Goal: Find specific page/section: Find specific page/section

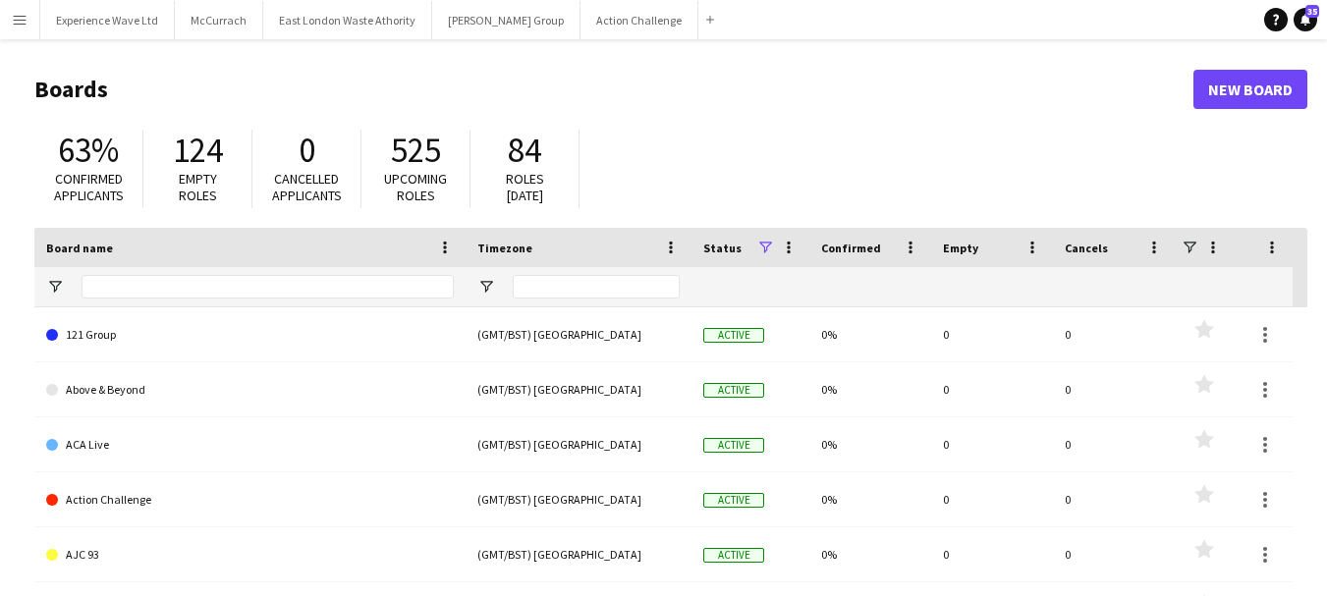
click at [16, 26] on app-icon "Menu" at bounding box center [20, 20] width 16 height 16
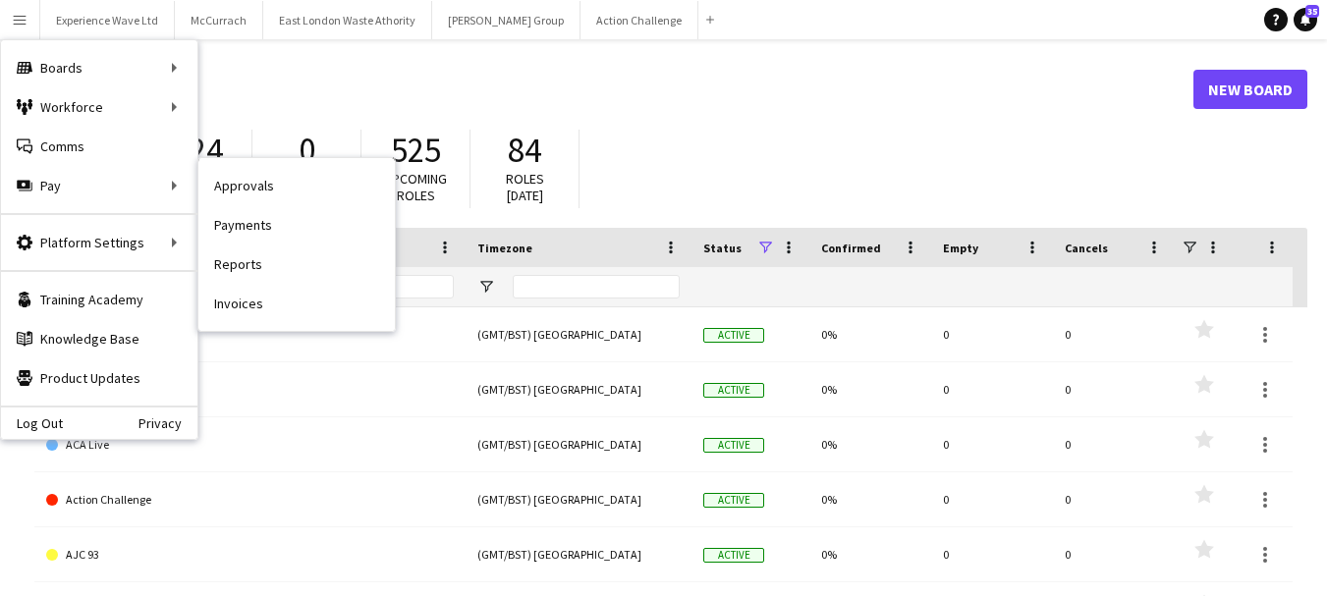
click at [270, 304] on link "Invoices" at bounding box center [296, 303] width 196 height 39
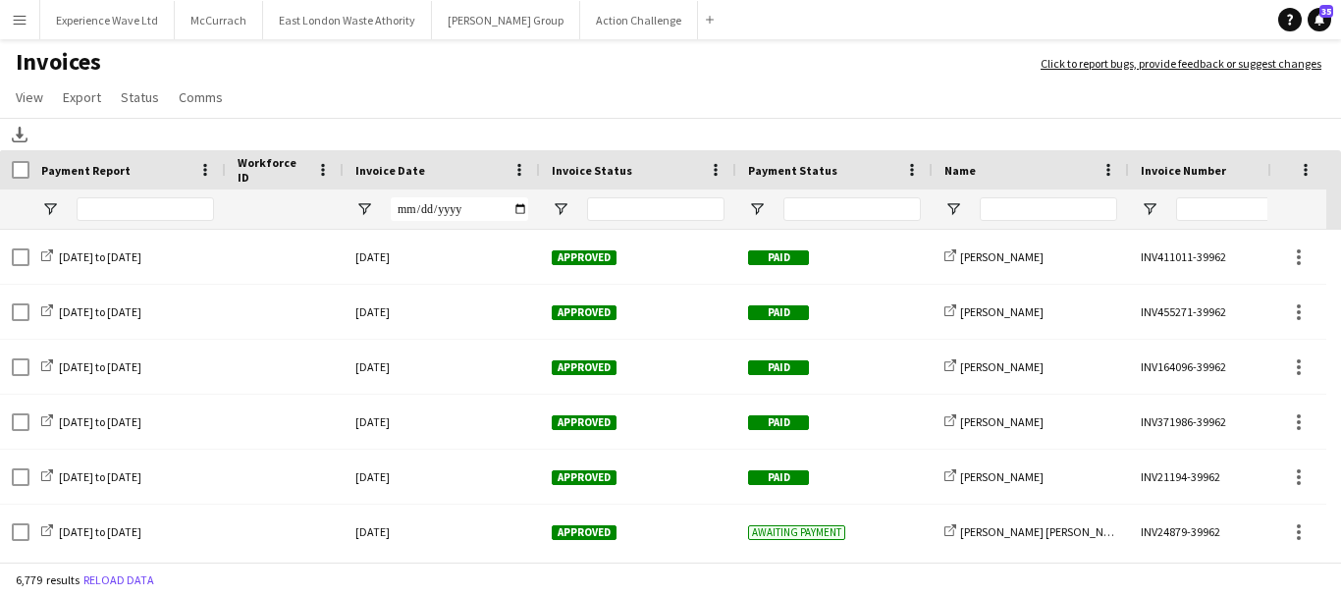
click at [29, 28] on button "Menu" at bounding box center [19, 19] width 39 height 39
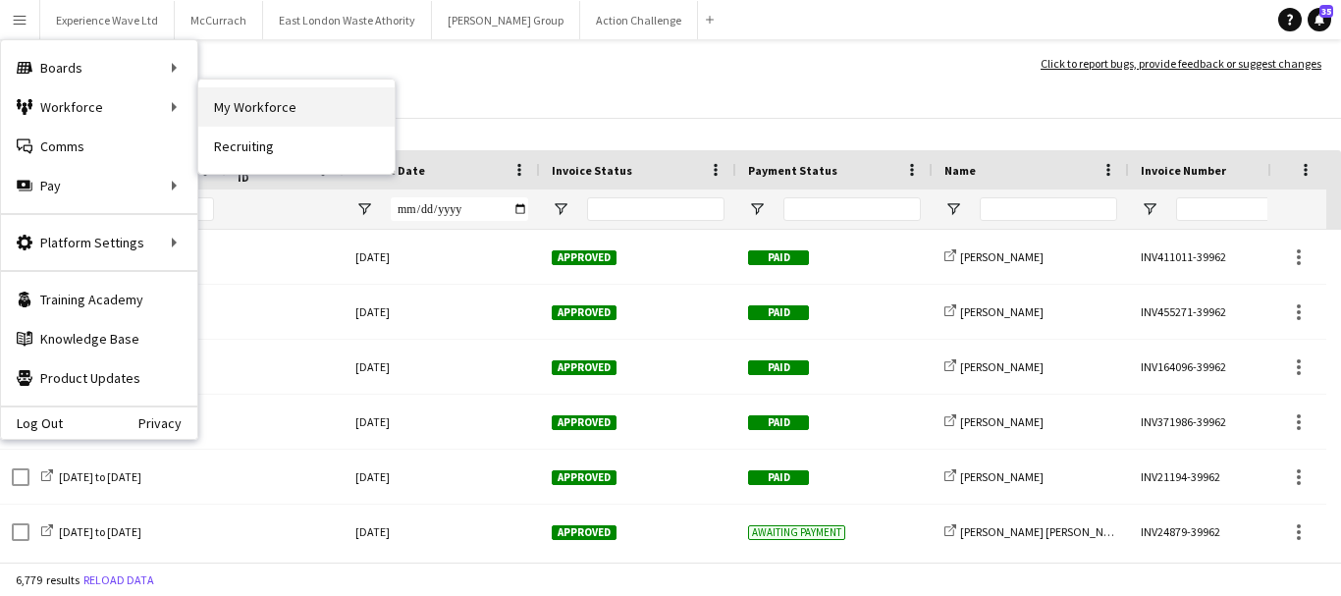
click at [263, 107] on link "My Workforce" at bounding box center [296, 106] width 196 height 39
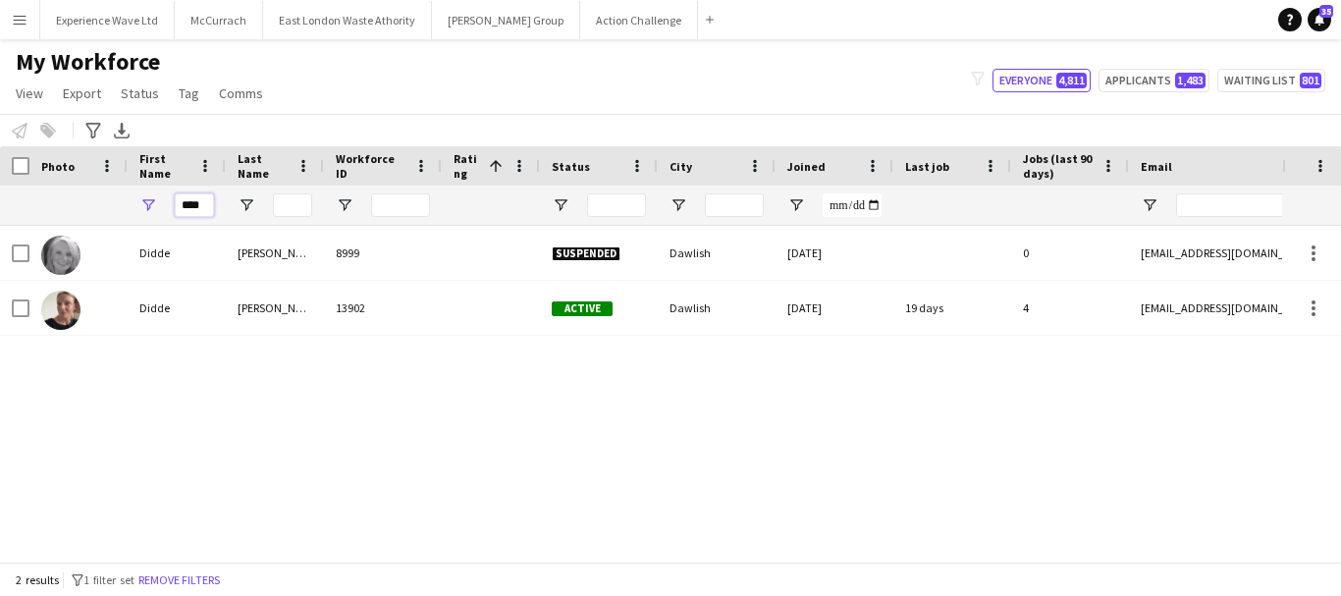
drag, startPoint x: 206, startPoint y: 204, endPoint x: 80, endPoint y: 211, distance: 126.8
click at [80, 211] on div "****" at bounding box center [1049, 205] width 2099 height 39
type input "********"
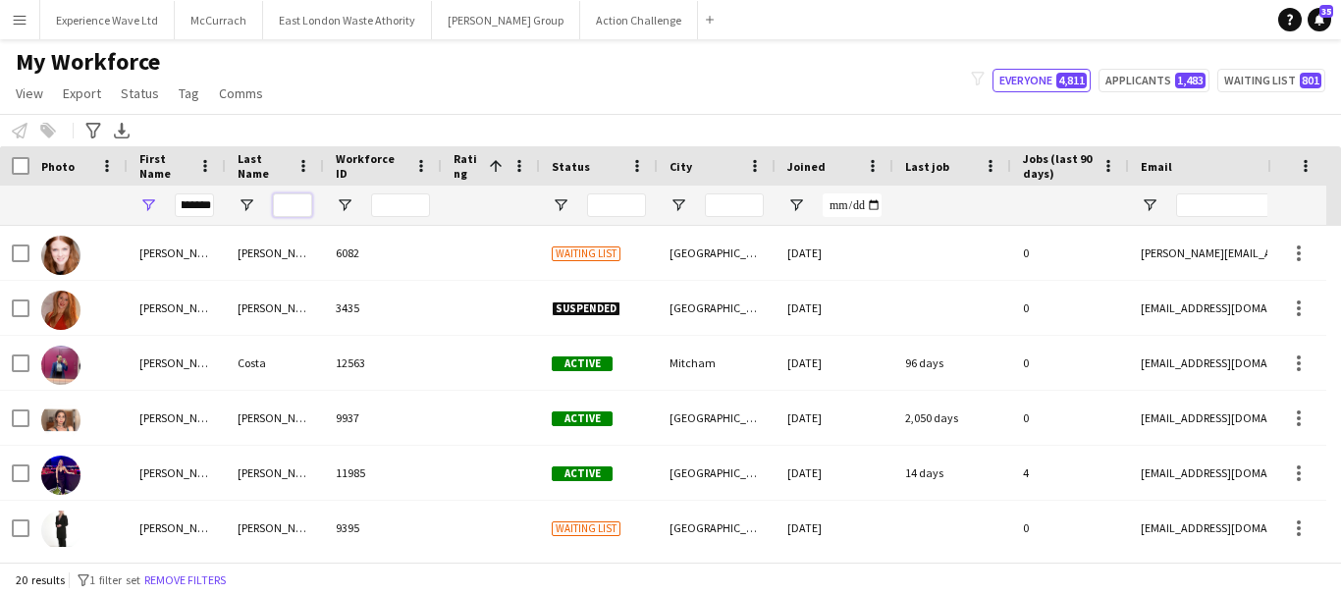
click at [299, 197] on input "Last Name Filter Input" at bounding box center [292, 205] width 39 height 24
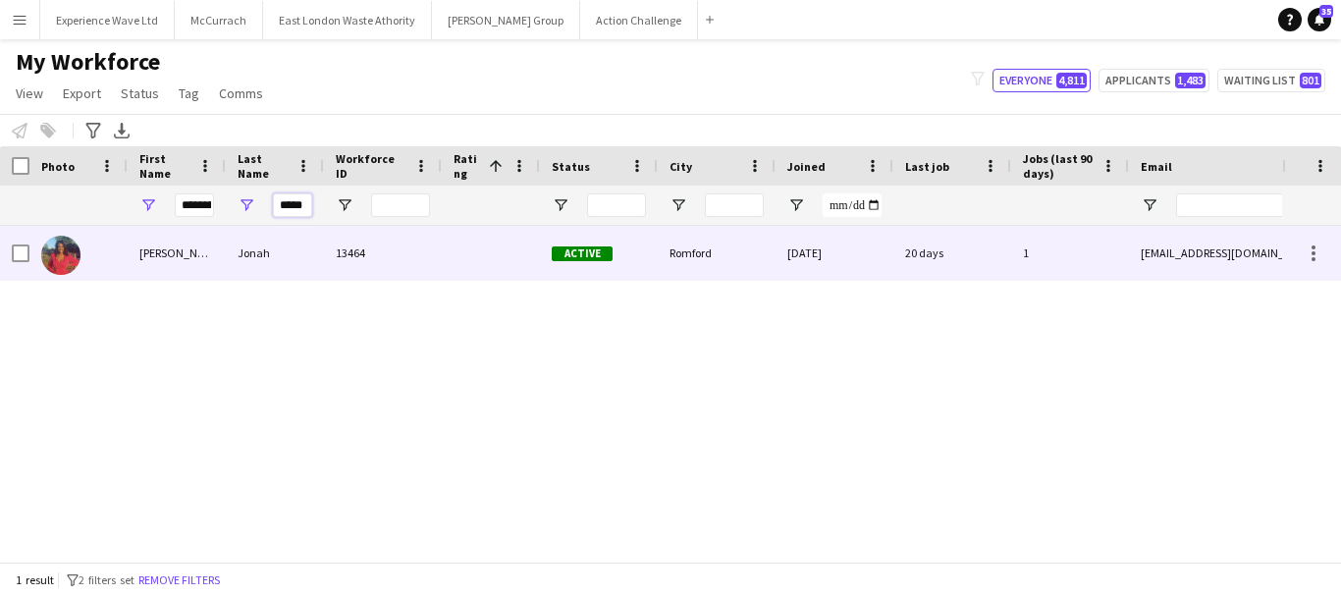
type input "*****"
click at [298, 253] on div "Jonah" at bounding box center [275, 253] width 98 height 54
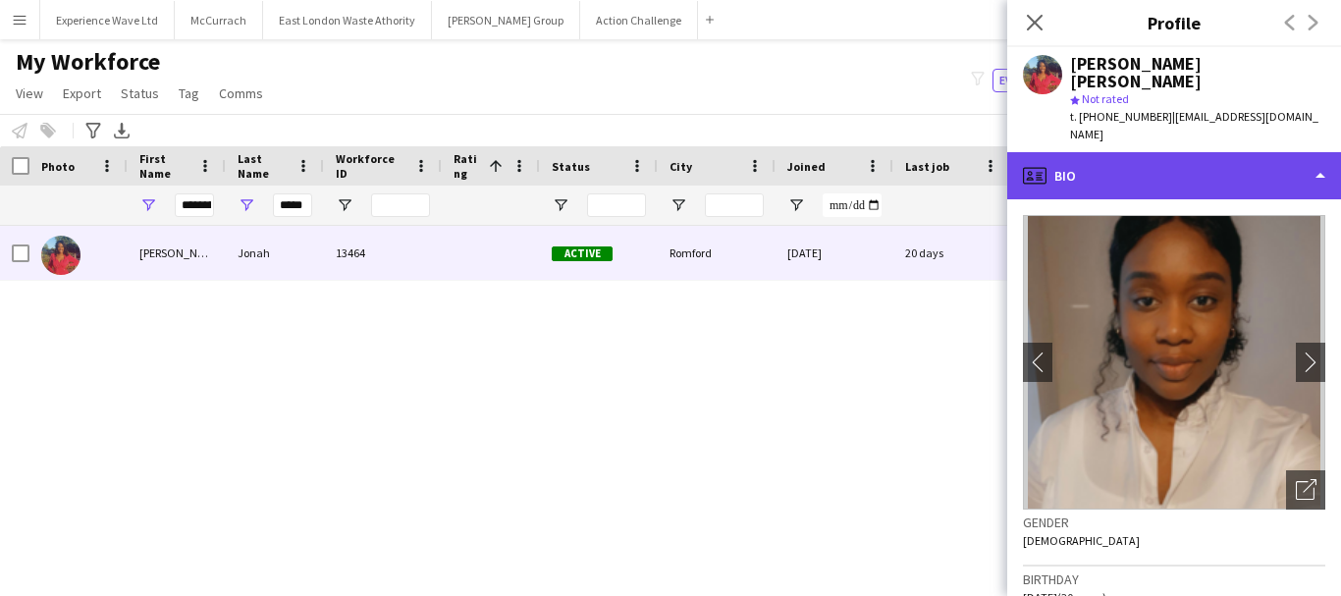
click at [1318, 152] on div "profile Bio" at bounding box center [1174, 175] width 334 height 47
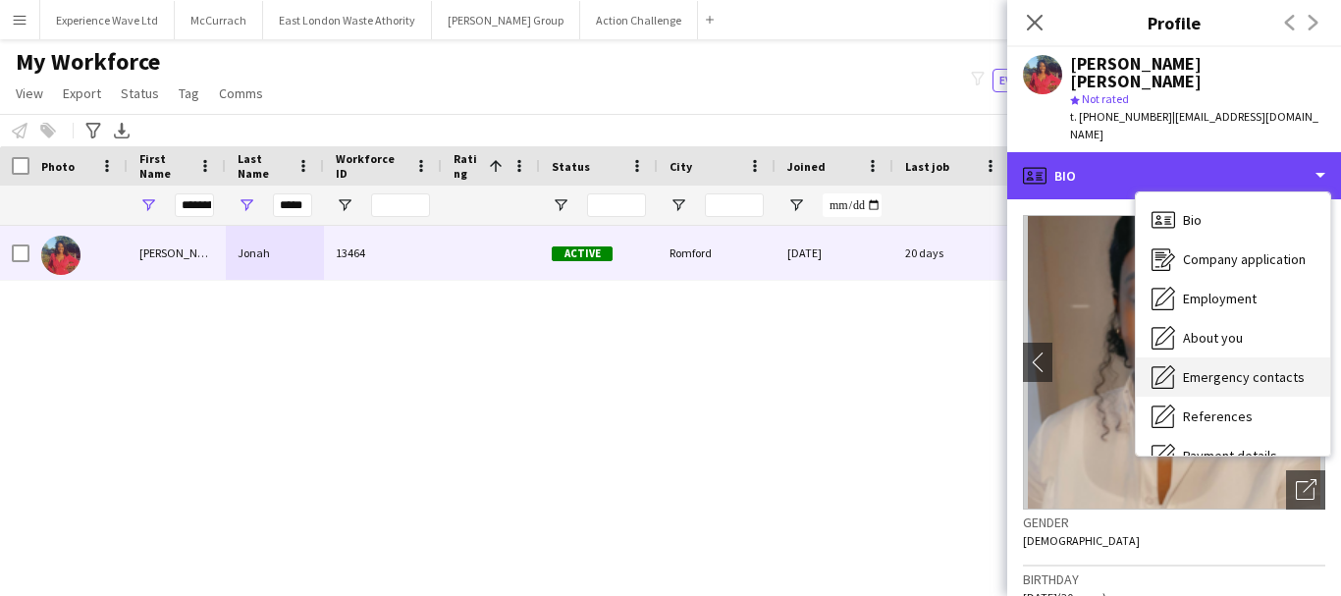
scroll to position [224, 0]
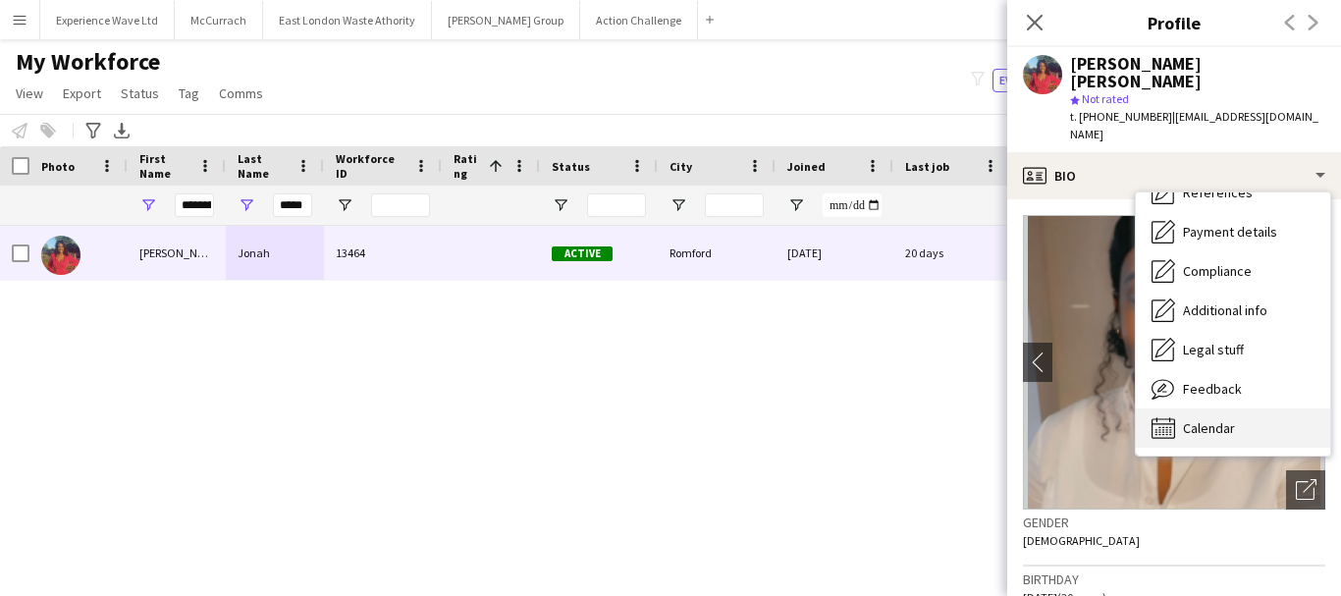
click at [1208, 419] on span "Calendar" at bounding box center [1209, 428] width 52 height 18
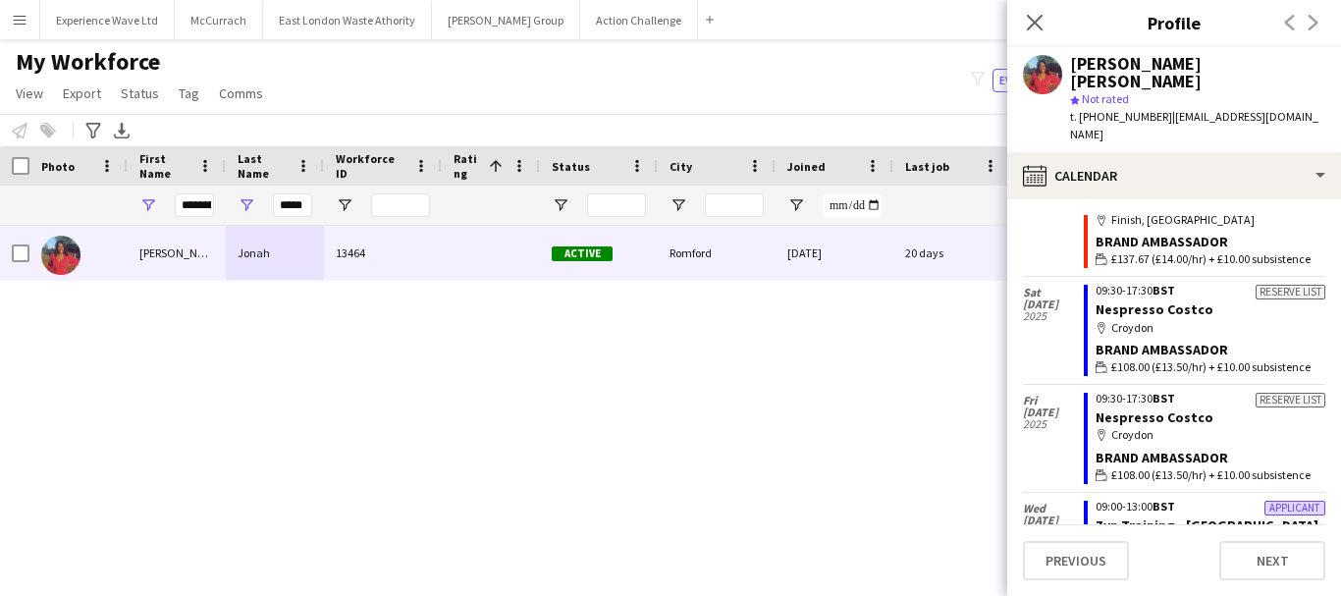
scroll to position [1396, 0]
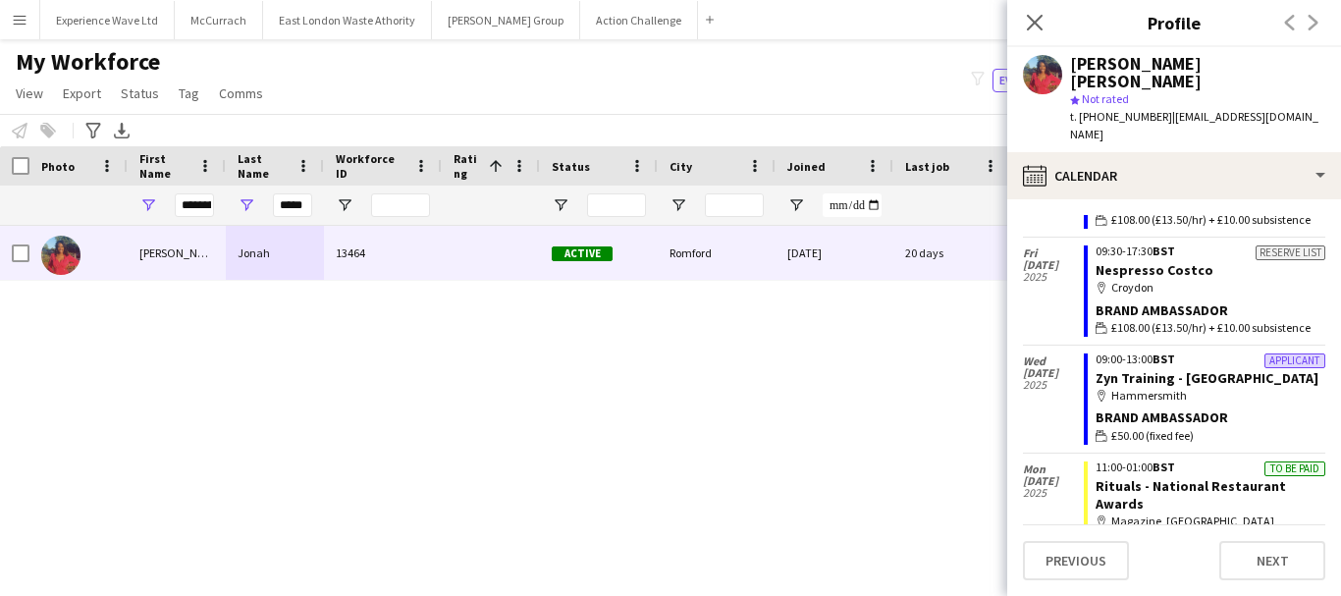
click at [1229, 480] on app-crew-calendar-job-card "To be paid 11:00-01:00 BST Rituals - National Restaurant Awards map-marker Maga…" at bounding box center [1205, 515] width 242 height 109
click at [1044, 487] on span "2025" at bounding box center [1053, 493] width 61 height 12
click at [1137, 477] on link "Rituals - National Restaurant Awards" at bounding box center [1191, 494] width 190 height 35
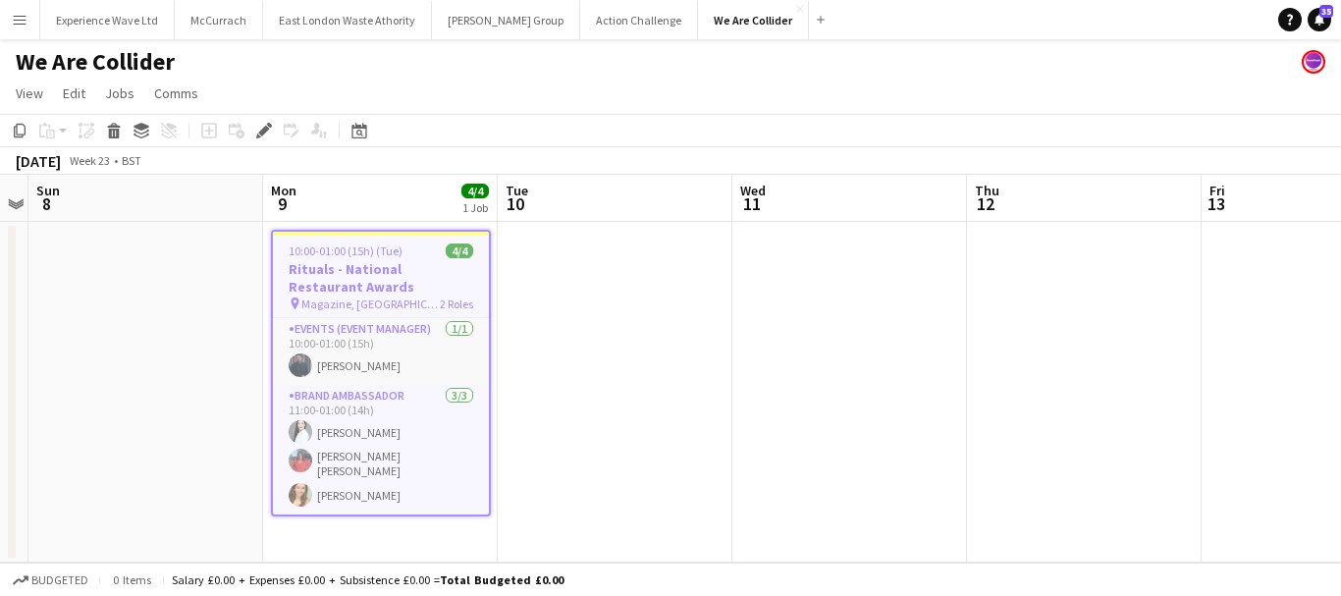
click at [19, 18] on app-icon "Menu" at bounding box center [20, 20] width 16 height 16
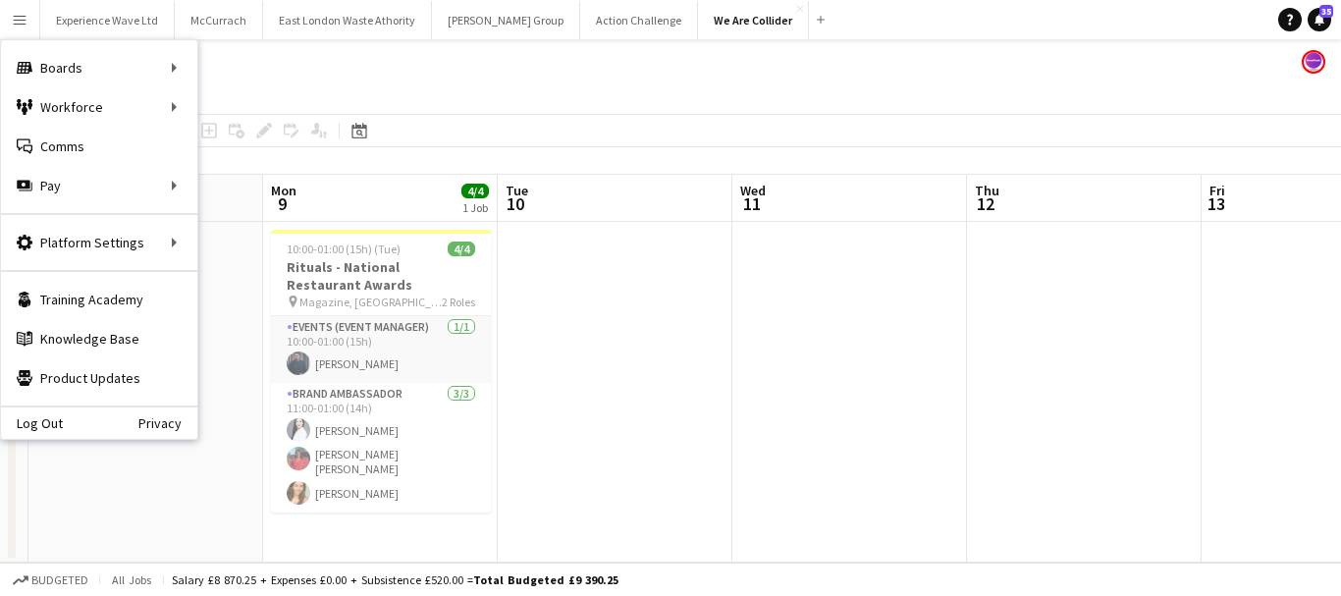
click at [478, 78] on app-page-menu "View Day view expanded Day view collapsed Month view Date picker Jump to today …" at bounding box center [670, 95] width 1341 height 37
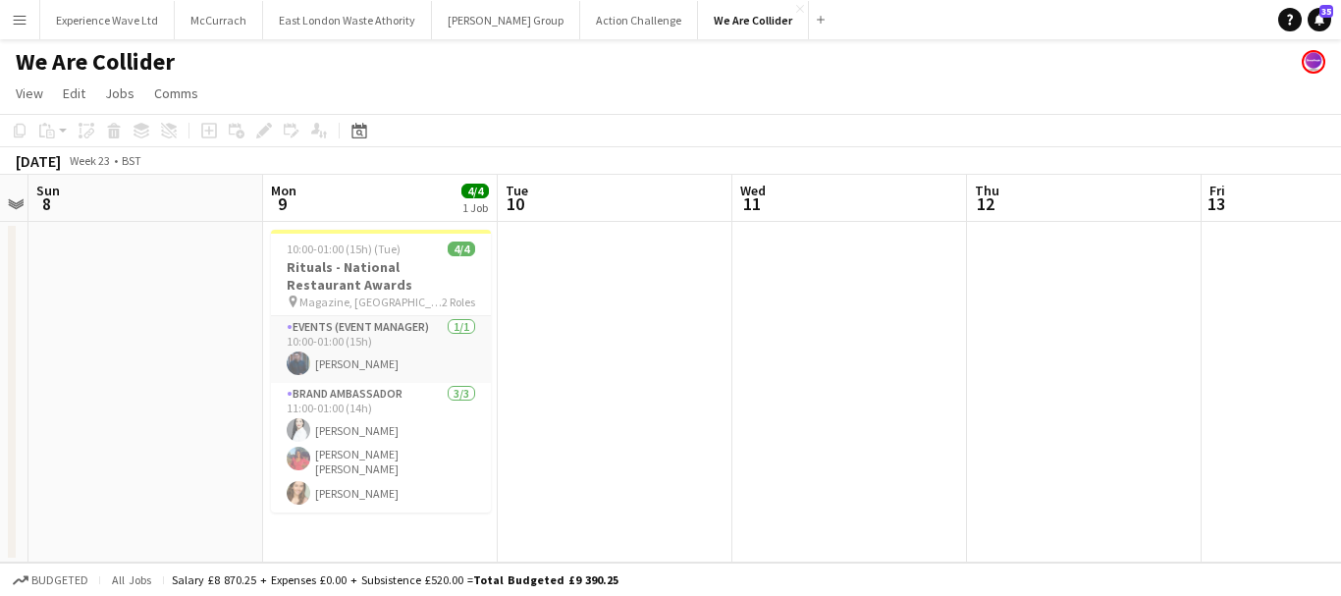
click at [25, 12] on app-icon "Menu" at bounding box center [20, 20] width 16 height 16
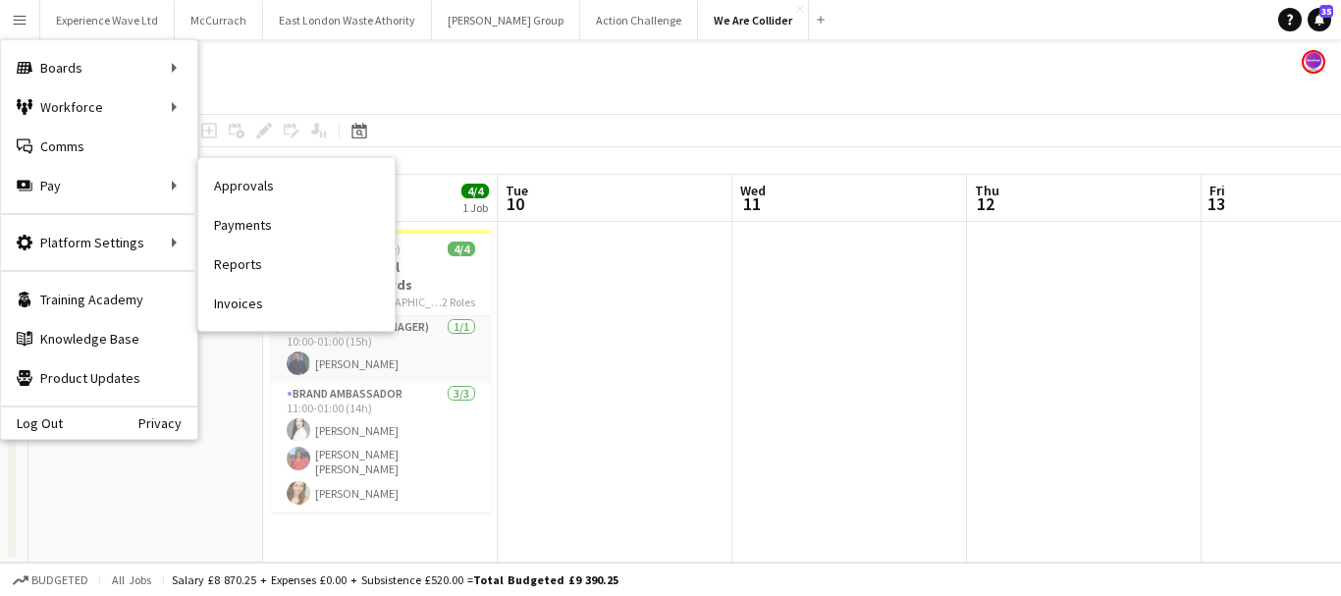
click at [261, 307] on link "Invoices" at bounding box center [296, 303] width 196 height 39
